Goal: Transaction & Acquisition: Download file/media

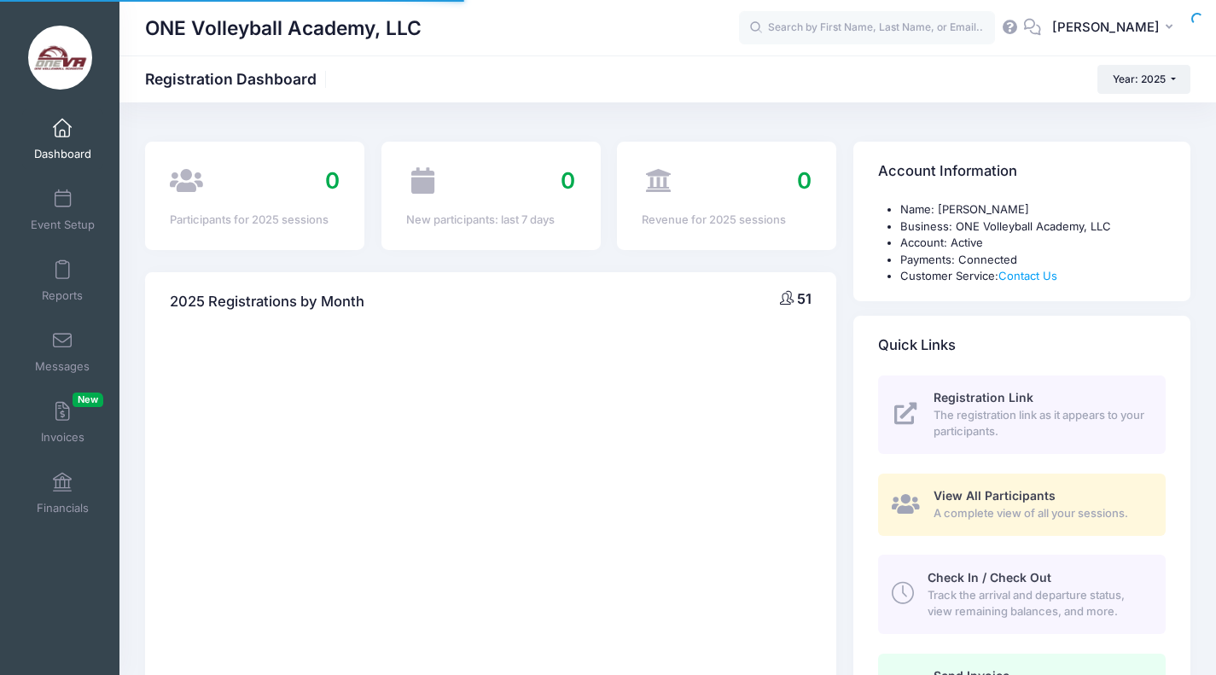
select select
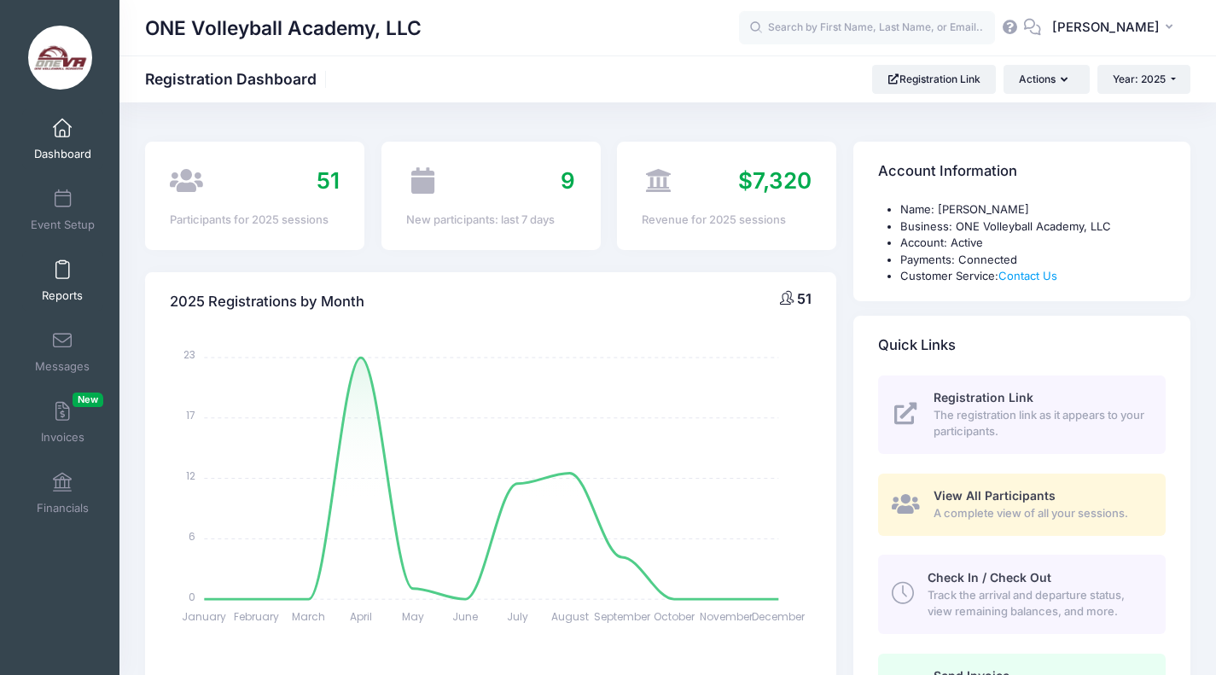
click at [60, 287] on link "Reports" at bounding box center [62, 281] width 81 height 60
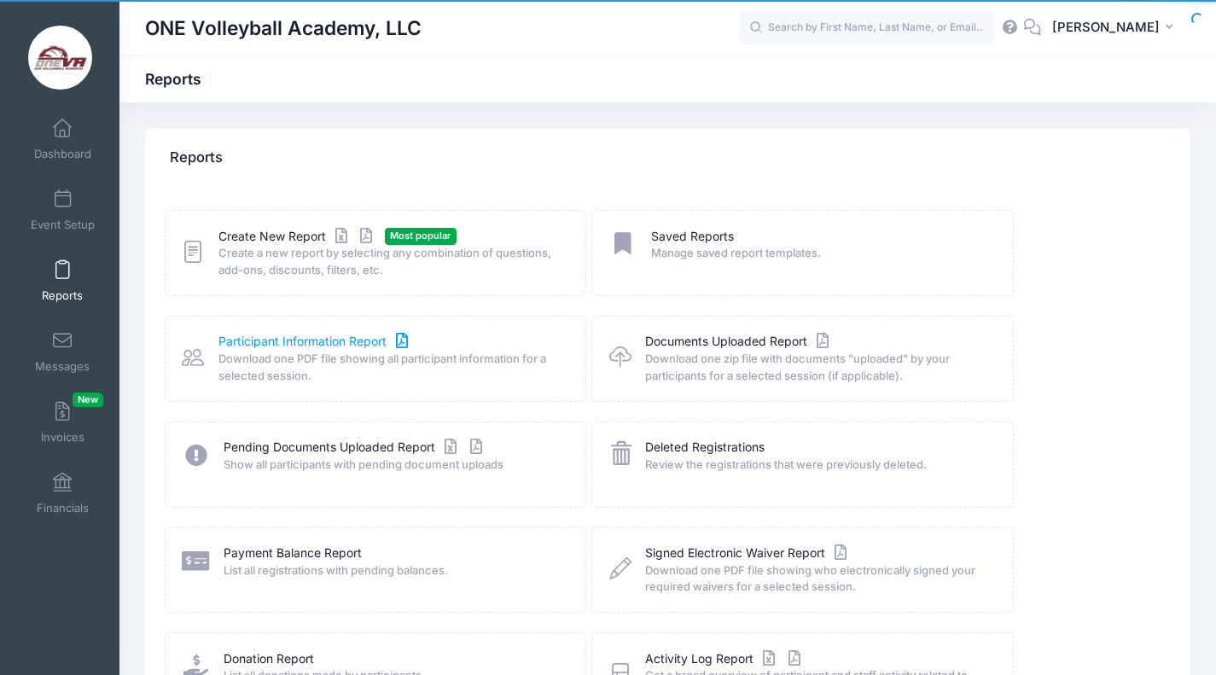
click at [282, 336] on link "Participant Information Report" at bounding box center [315, 342] width 194 height 18
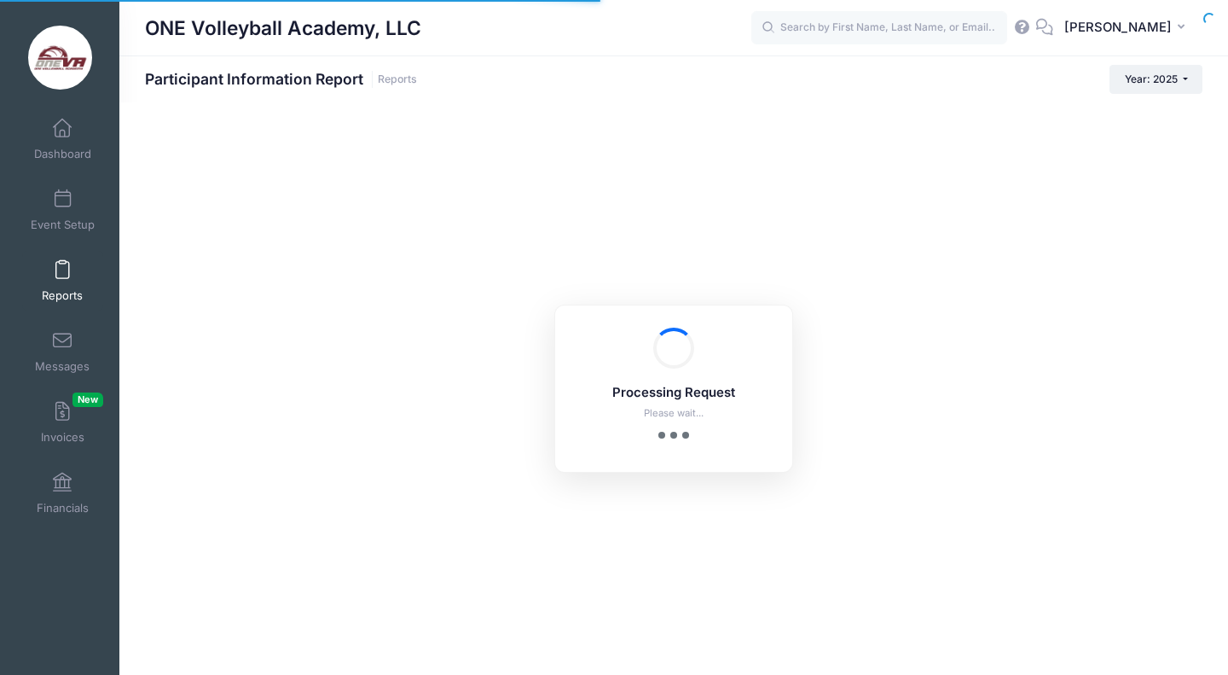
checkbox input "true"
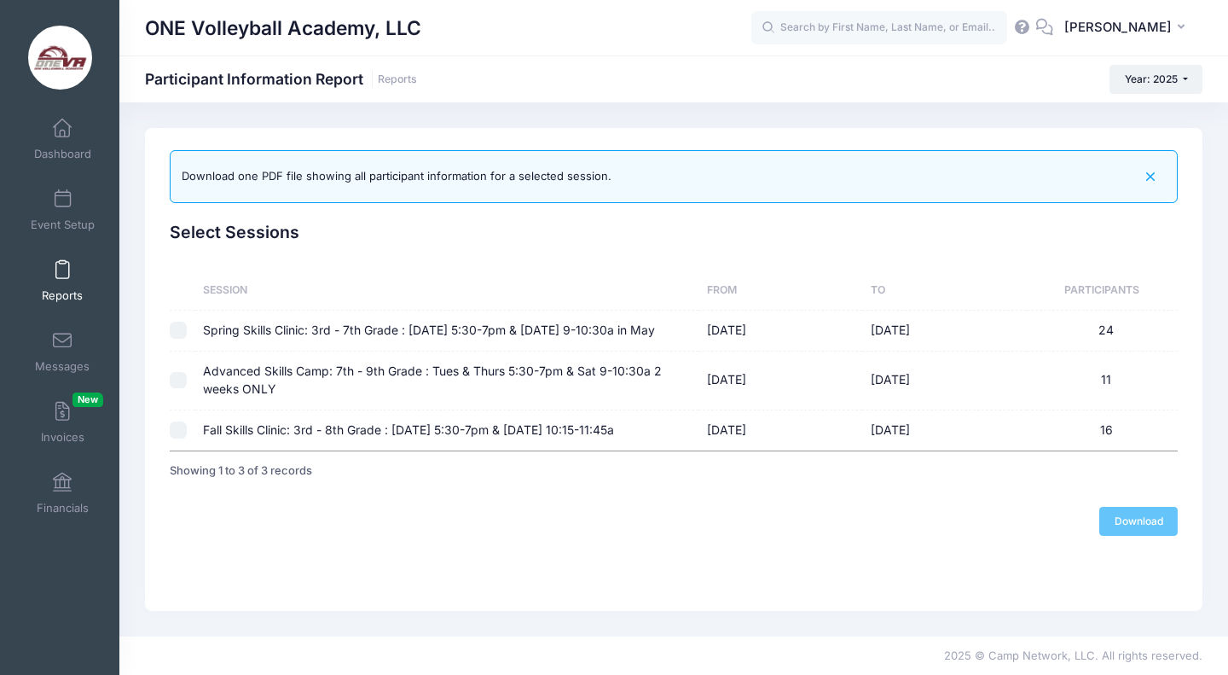
click at [184, 438] on input "checkbox" at bounding box center [178, 429] width 17 height 17
checkbox input "true"
click at [1146, 536] on link "Download" at bounding box center [1139, 521] width 78 height 29
